Goal: Task Accomplishment & Management: Manage account settings

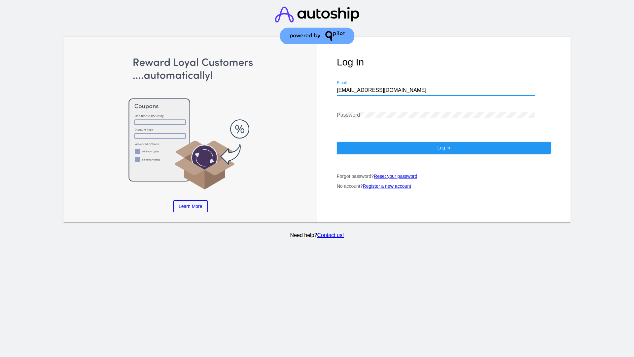
type input "[EMAIL_ADDRESS][DOMAIN_NAME]"
click at [444, 148] on span "Log In" at bounding box center [443, 147] width 13 height 5
